Goal: Information Seeking & Learning: Find specific fact

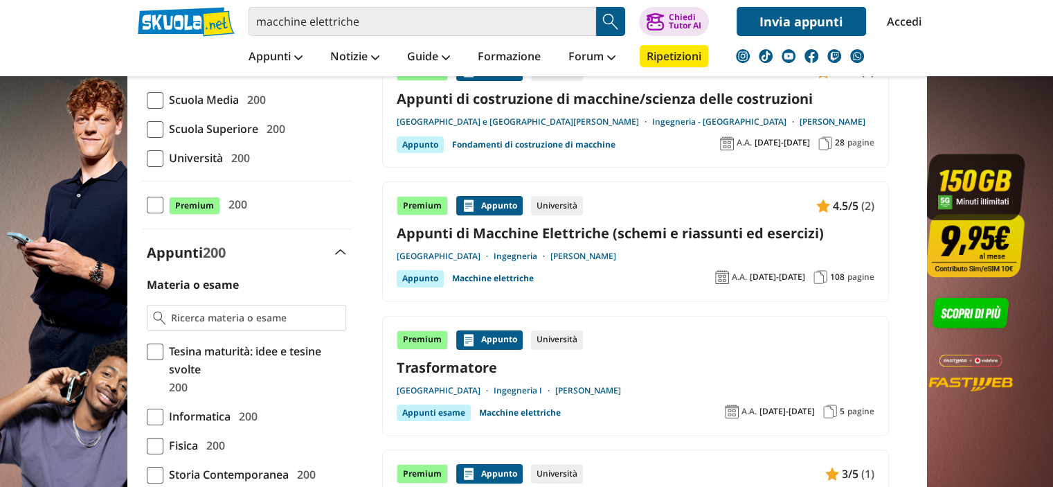
scroll to position [138, 0]
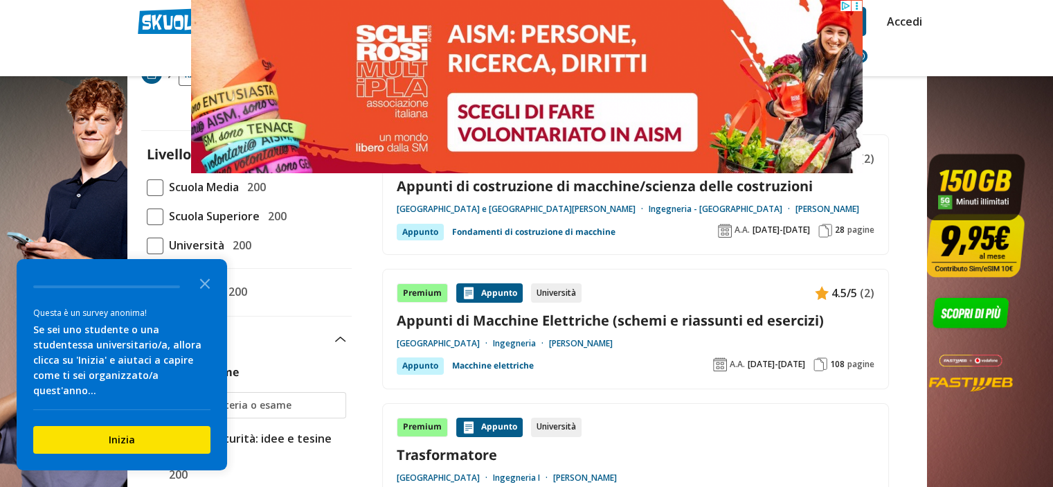
scroll to position [69, 0]
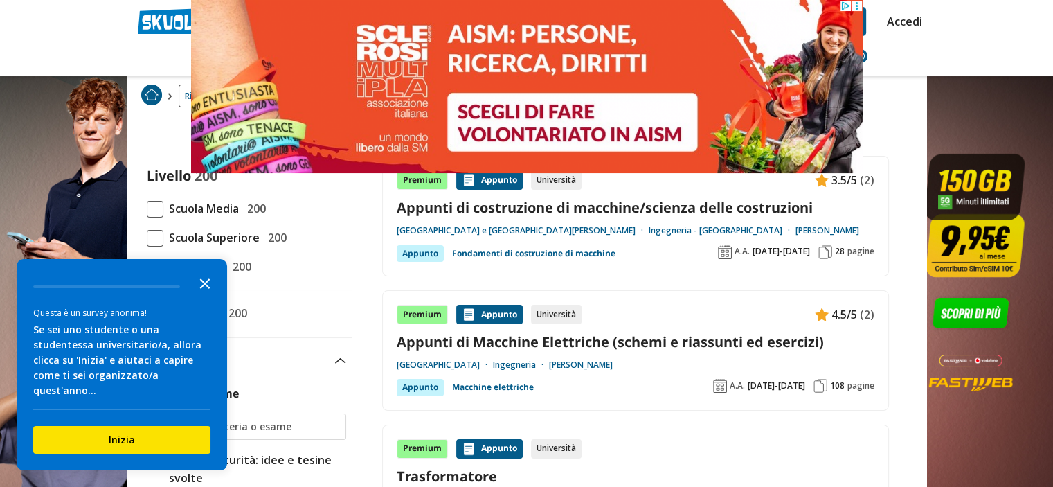
drag, startPoint x: 206, startPoint y: 301, endPoint x: 205, endPoint y: 271, distance: 29.8
click at [206, 296] on icon "Close the survey" at bounding box center [205, 283] width 28 height 28
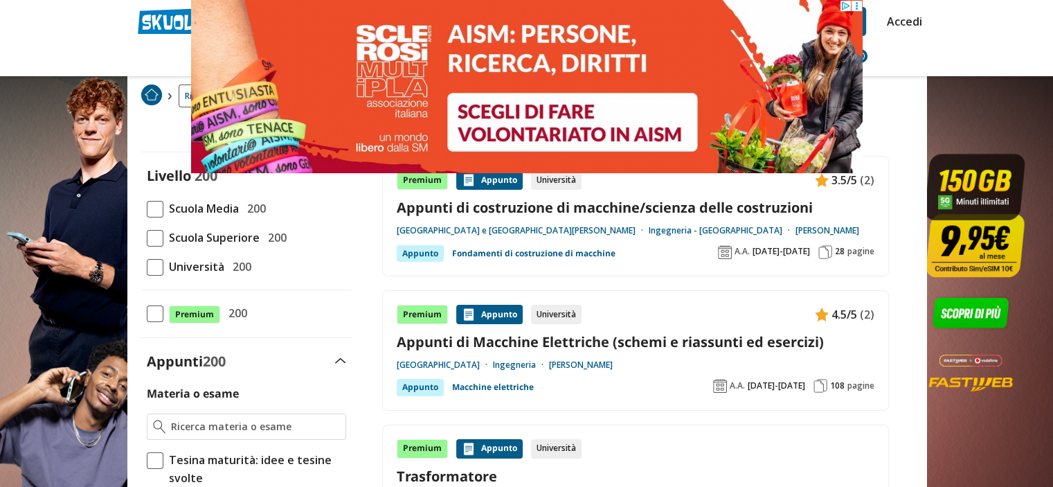
click at [147, 269] on span at bounding box center [155, 267] width 17 height 17
click at [147, 266] on input "Università 200" at bounding box center [147, 266] width 0 height 0
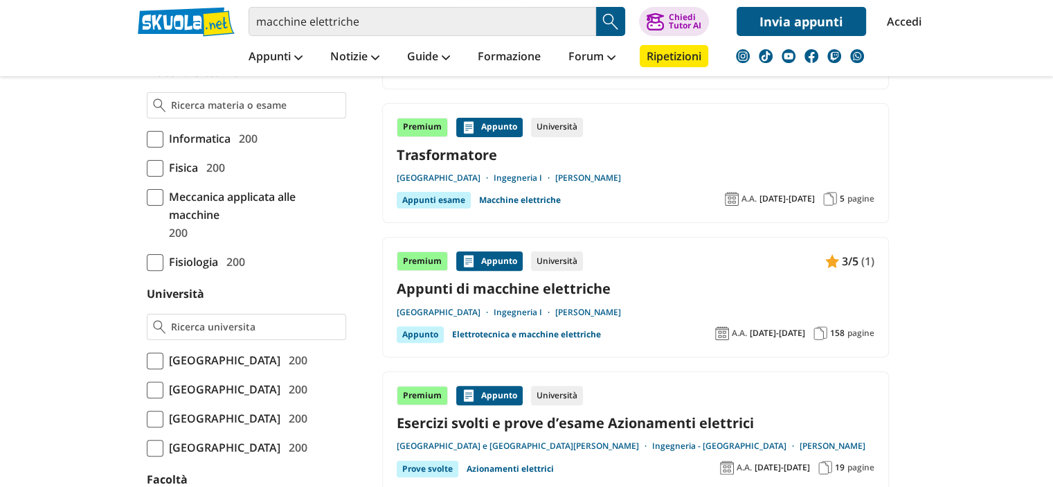
scroll to position [415, 0]
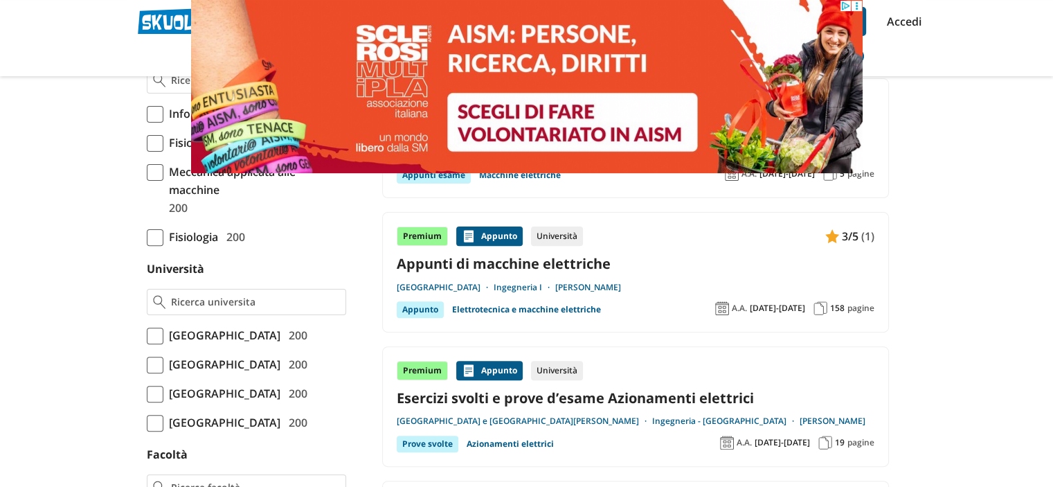
scroll to position [0, 0]
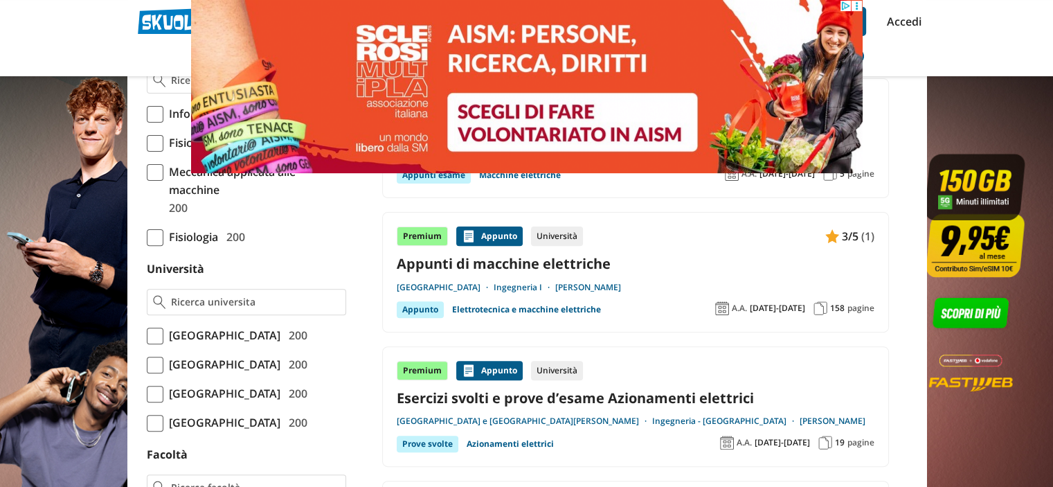
click at [159, 332] on span at bounding box center [155, 335] width 17 height 17
click at [147, 335] on input "Università degli Studi di Firenze 200" at bounding box center [147, 335] width 0 height 0
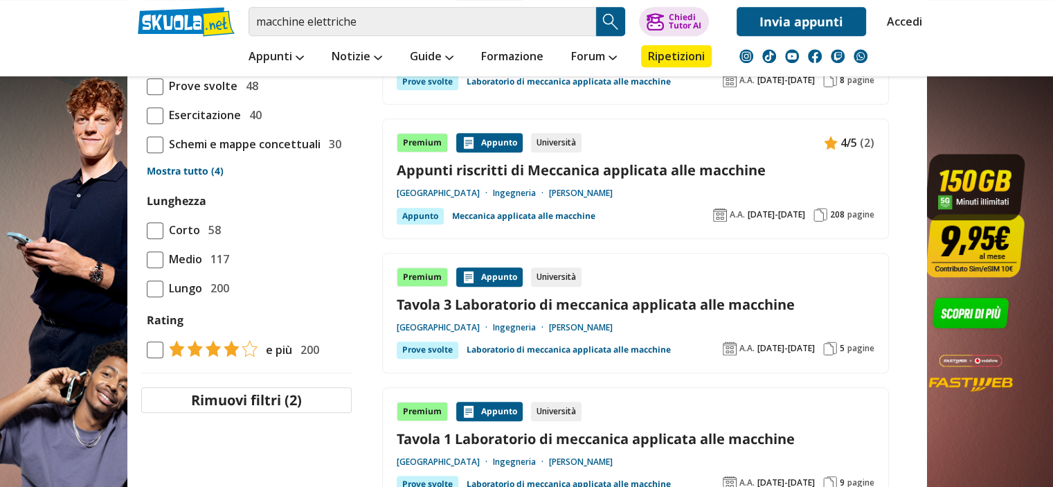
scroll to position [1315, 0]
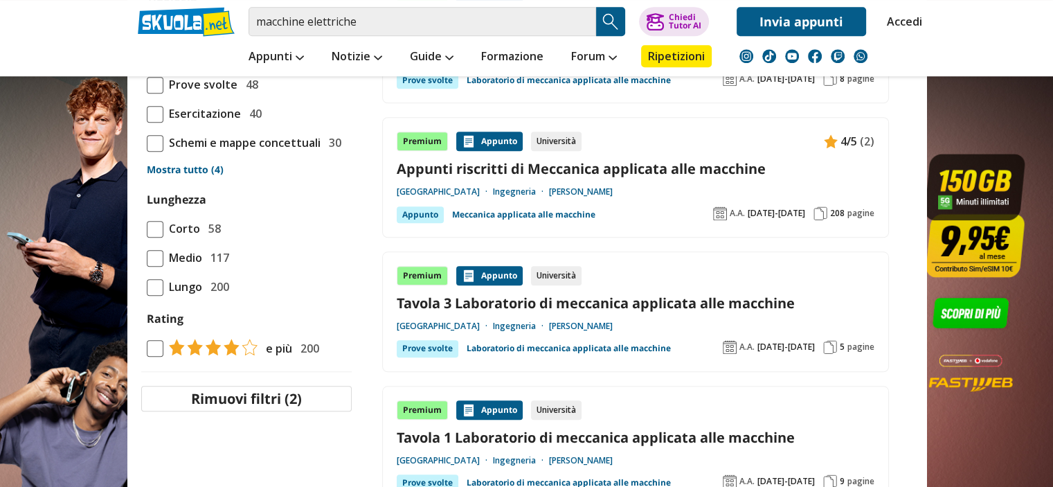
click at [613, 323] on link "Prof. Rinchi Mirko" at bounding box center [581, 325] width 64 height 11
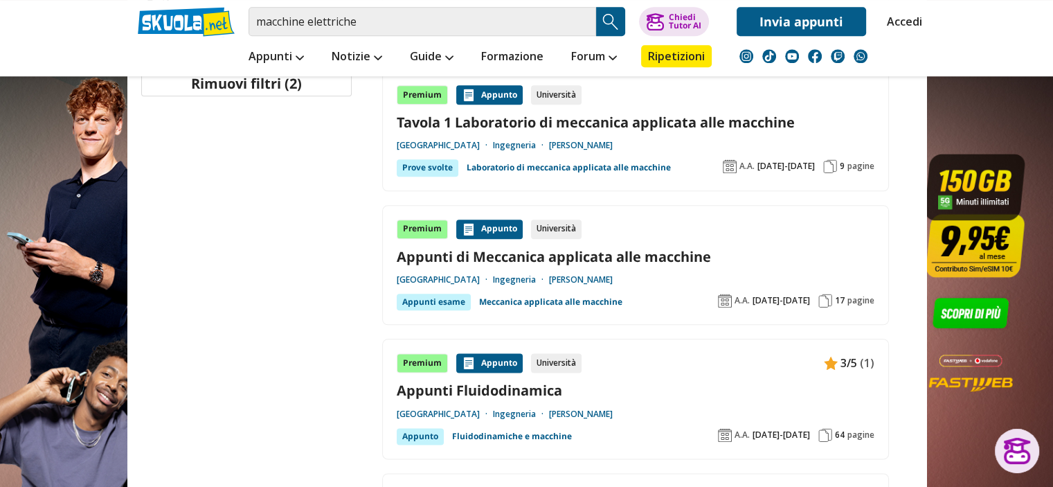
scroll to position [1625, 0]
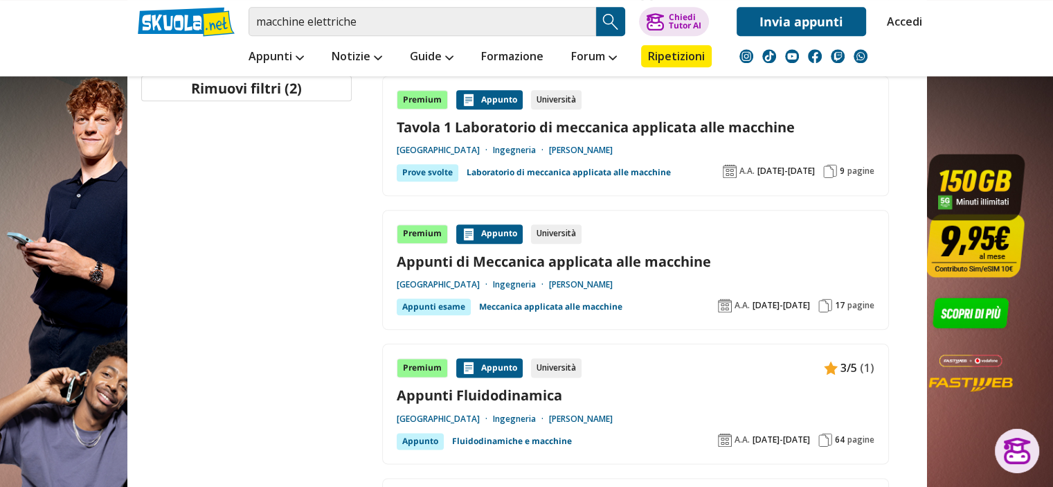
click at [613, 145] on link "Prof. Rinchi Mirko" at bounding box center [581, 150] width 64 height 11
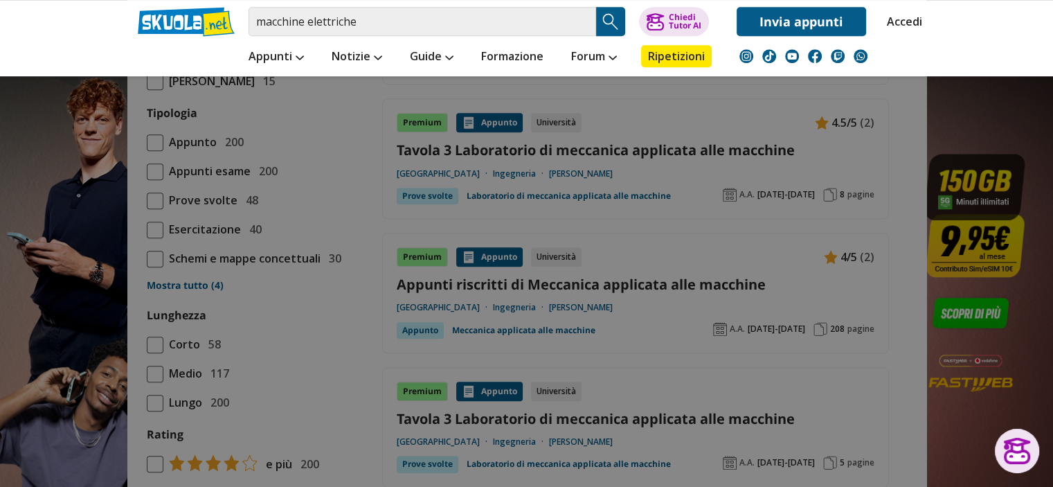
scroll to position [1071, 0]
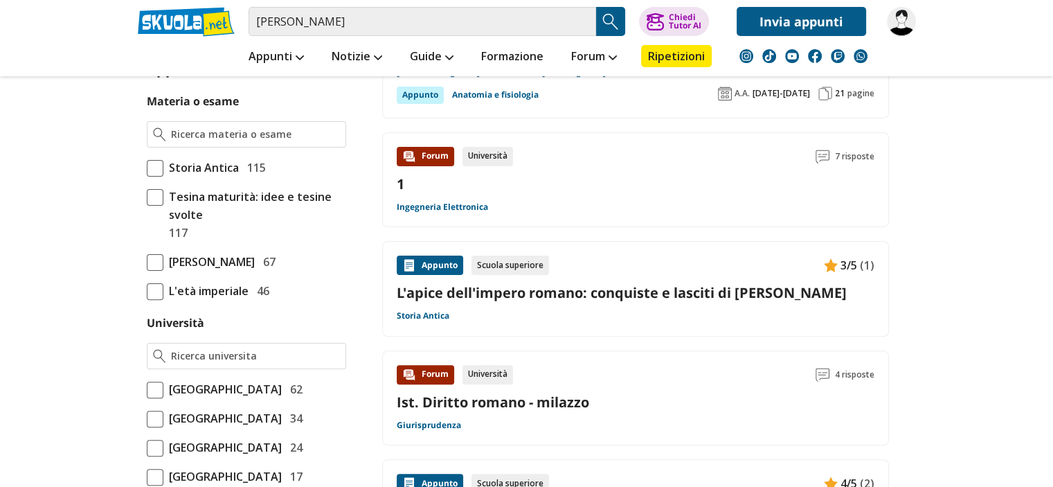
scroll to position [277, 0]
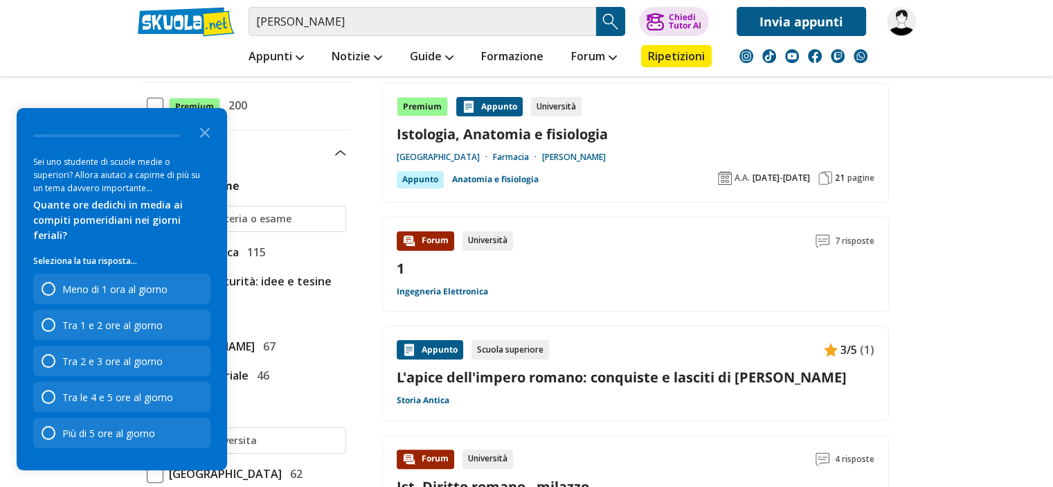
click at [433, 246] on div "Forum" at bounding box center [425, 240] width 57 height 19
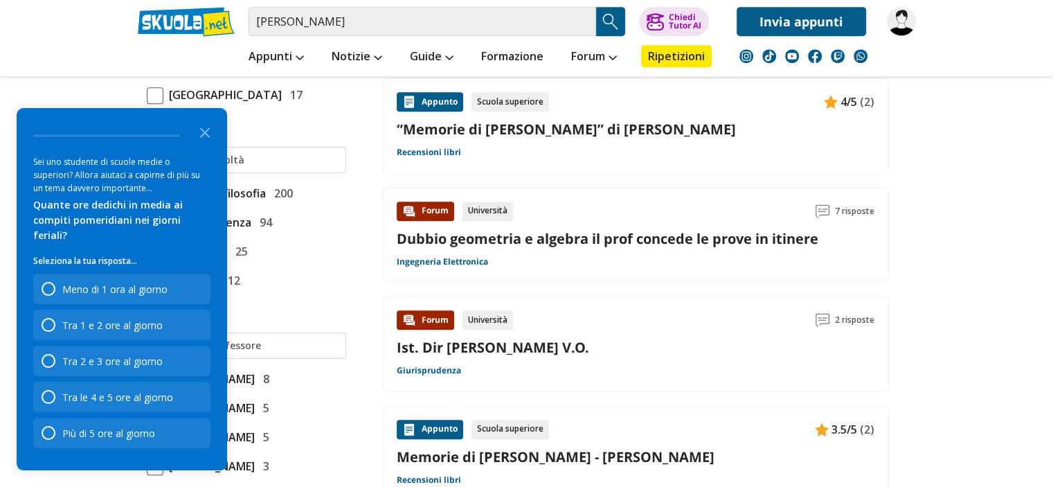
scroll to position [761, 0]
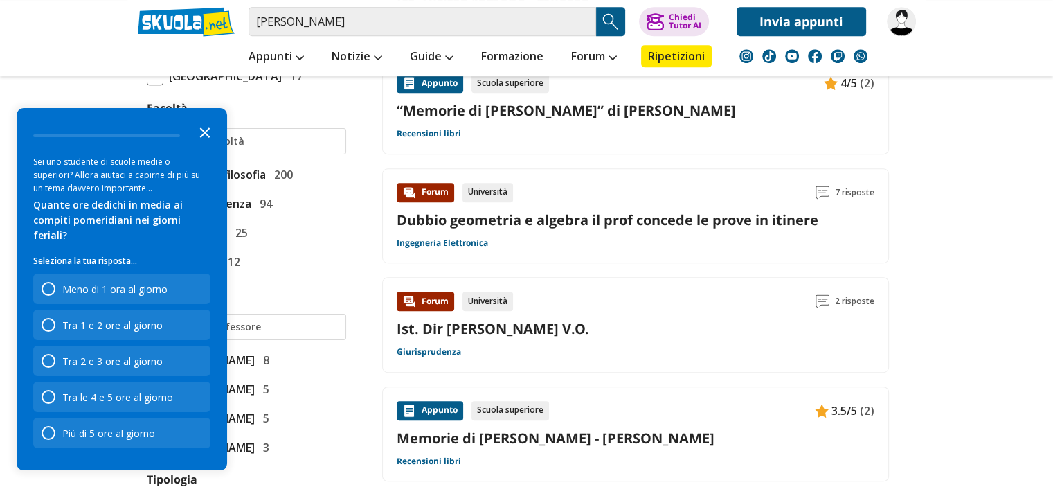
click at [214, 145] on icon "Close the survey" at bounding box center [205, 132] width 28 height 28
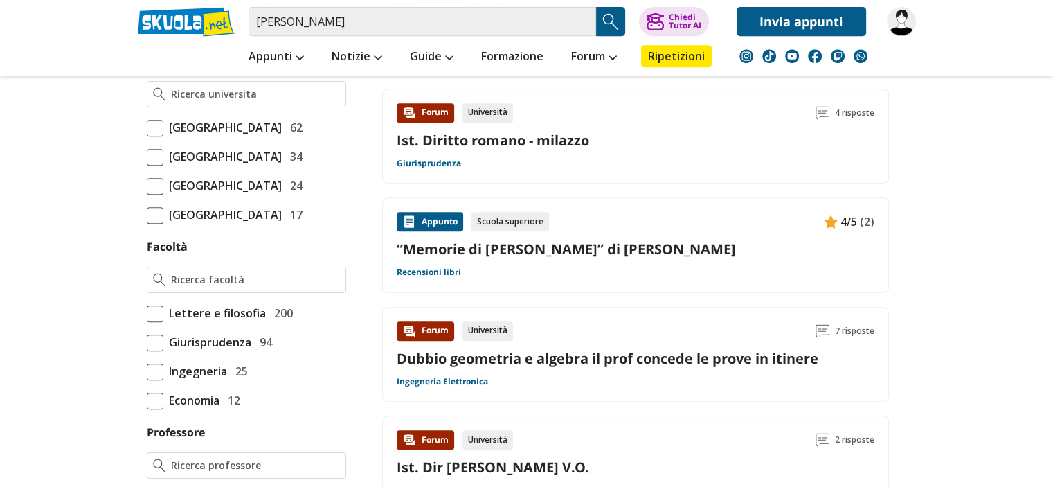
scroll to position [554, 0]
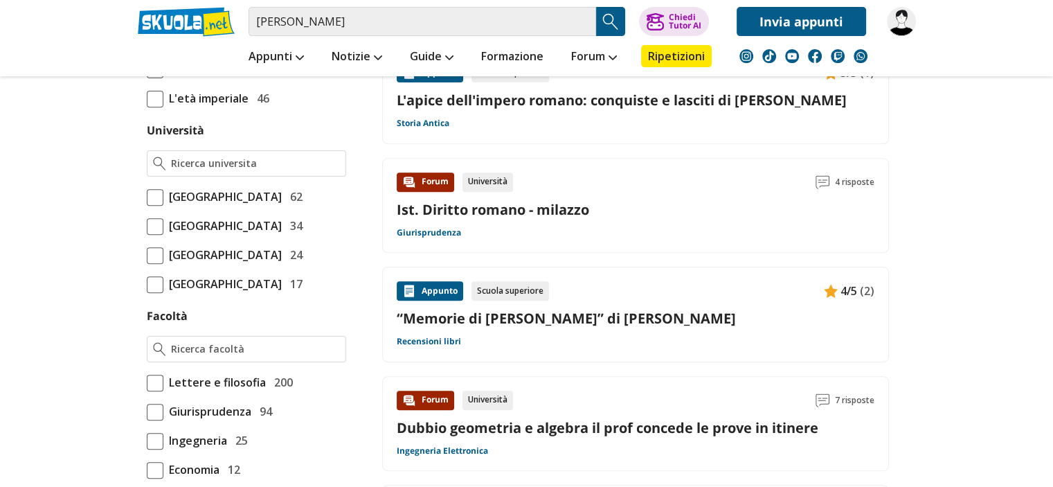
click at [230, 235] on span "[GEOGRAPHIC_DATA]" at bounding box center [222, 226] width 118 height 18
click at [147, 226] on input "[GEOGRAPHIC_DATA] 34" at bounding box center [147, 226] width 0 height 0
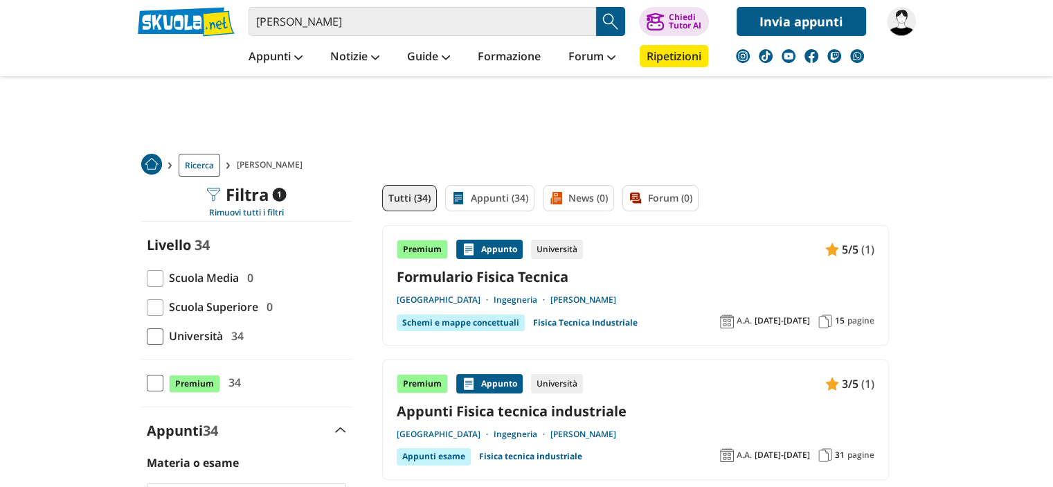
click at [616, 296] on link "[PERSON_NAME]" at bounding box center [583, 299] width 66 height 11
